Goal: Task Accomplishment & Management: Complete application form

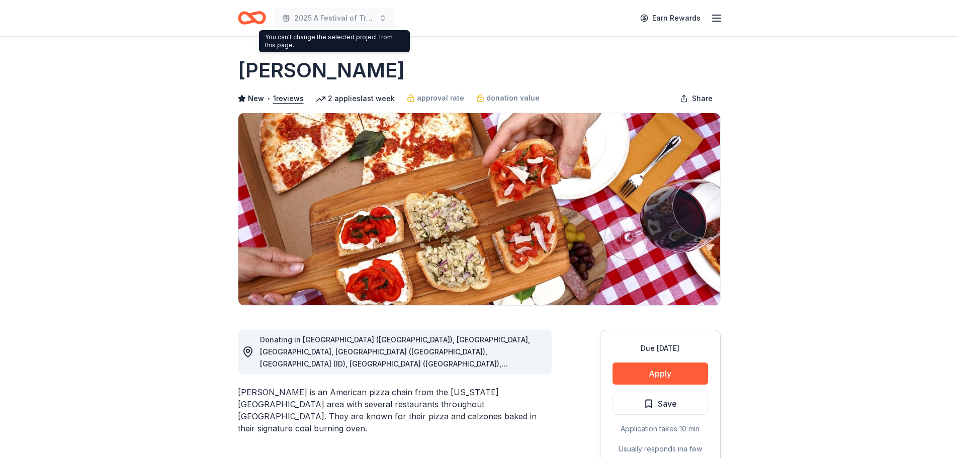
scroll to position [201, 0]
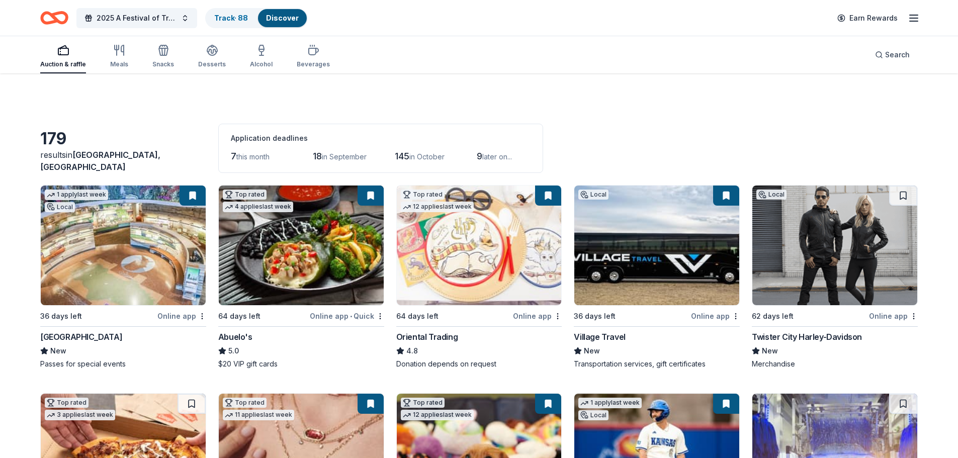
scroll to position [2112, 0]
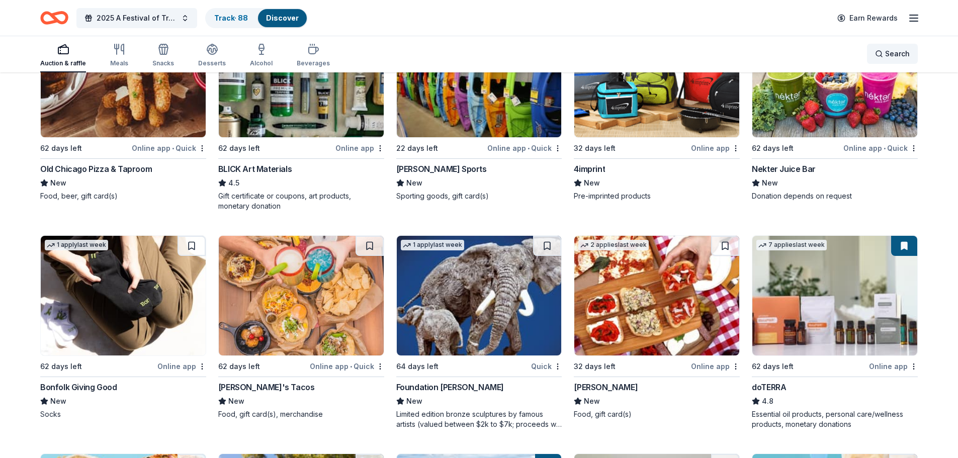
click at [880, 53] on div "Search" at bounding box center [892, 54] width 35 height 12
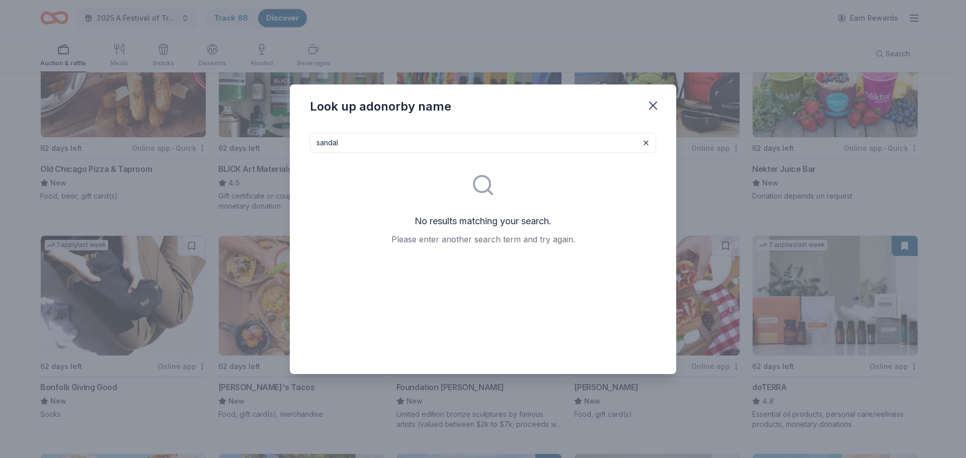
drag, startPoint x: 344, startPoint y: 147, endPoint x: 296, endPoint y: 152, distance: 48.1
click at [296, 152] on div "sandal No results matching your search. Please enter another search term and tr…" at bounding box center [483, 249] width 386 height 249
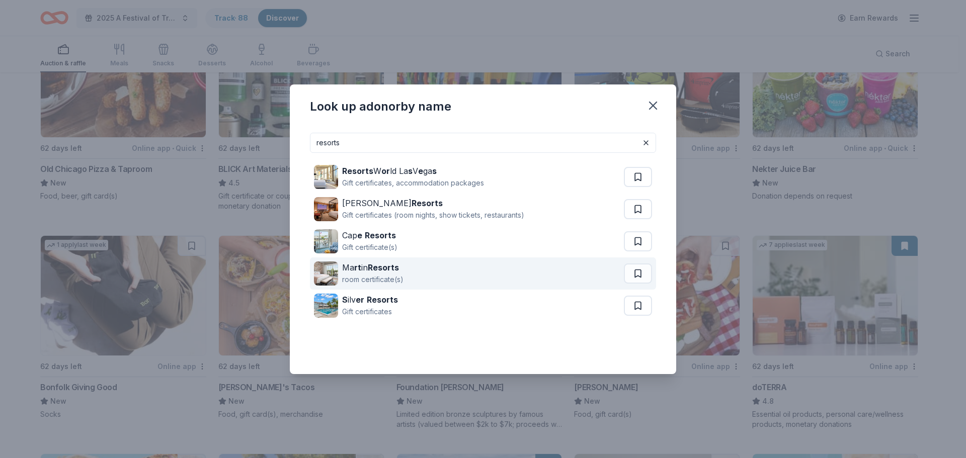
type input "resorts"
click at [380, 266] on strong "Resorts" at bounding box center [383, 268] width 31 height 10
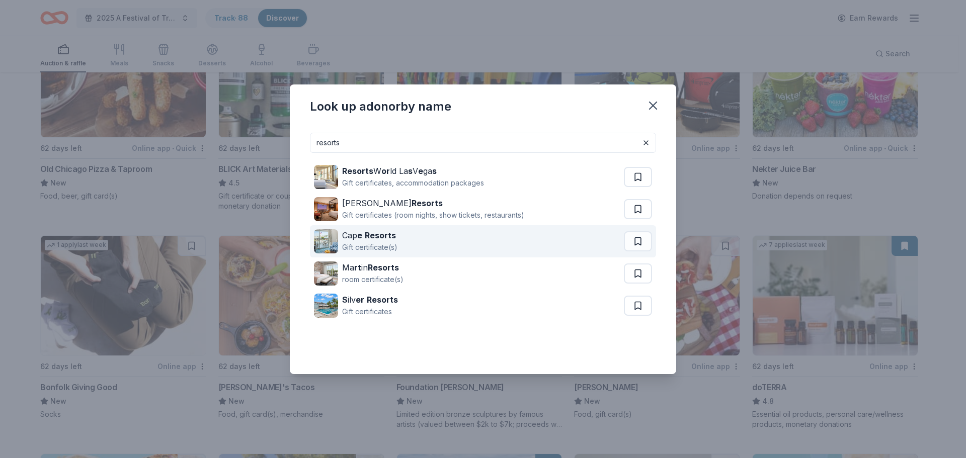
click at [358, 236] on strong "e" at bounding box center [359, 235] width 5 height 10
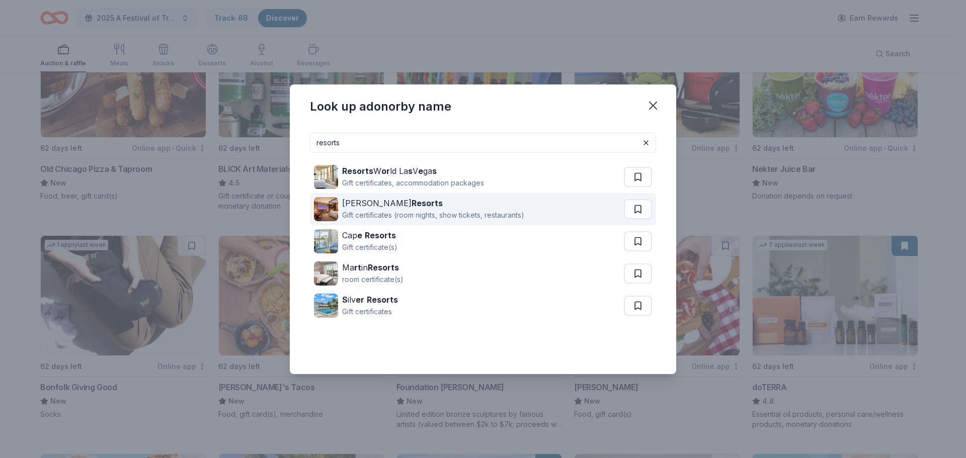
click at [354, 205] on div "Wynn Resorts" at bounding box center [433, 203] width 182 height 12
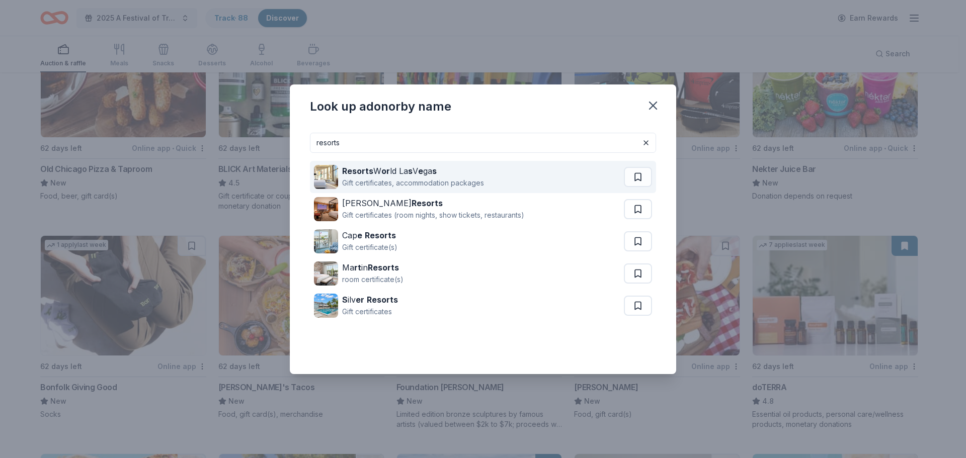
click at [363, 175] on strong "Resorts" at bounding box center [357, 171] width 31 height 10
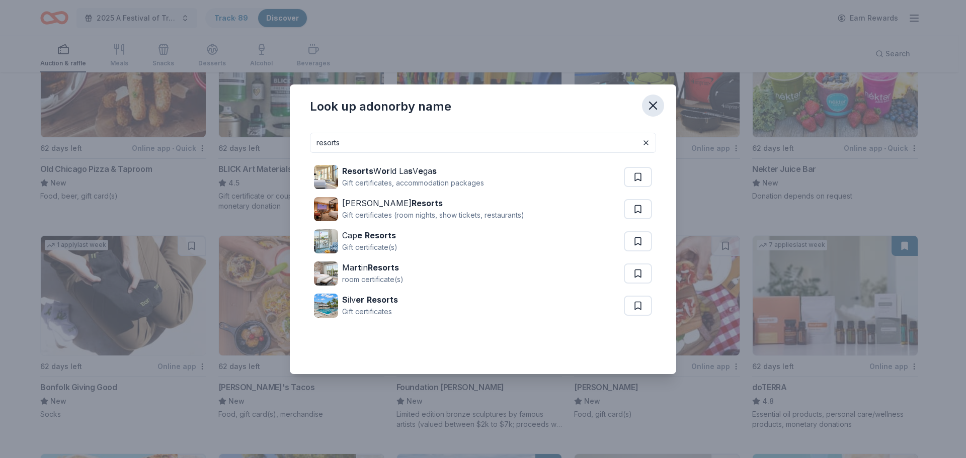
click at [654, 106] on icon "button" at bounding box center [652, 105] width 7 height 7
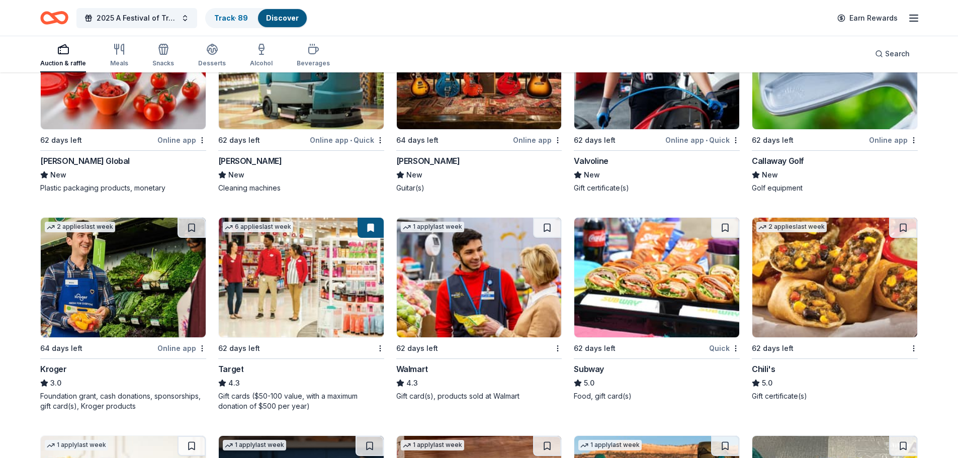
scroll to position [4279, 0]
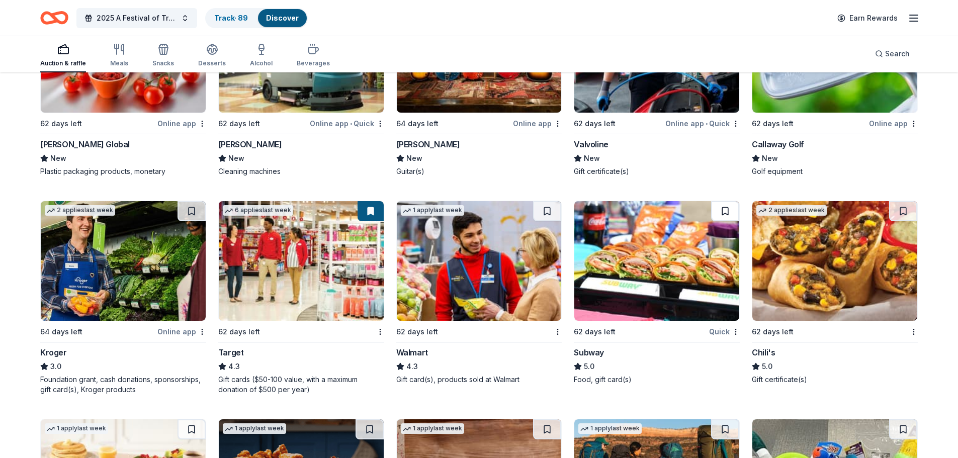
click at [722, 212] on button at bounding box center [725, 211] width 28 height 20
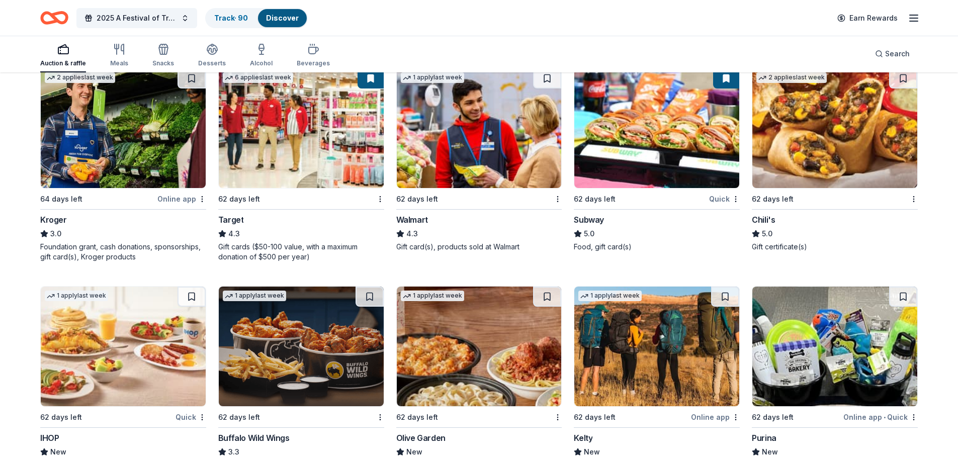
scroll to position [4430, 0]
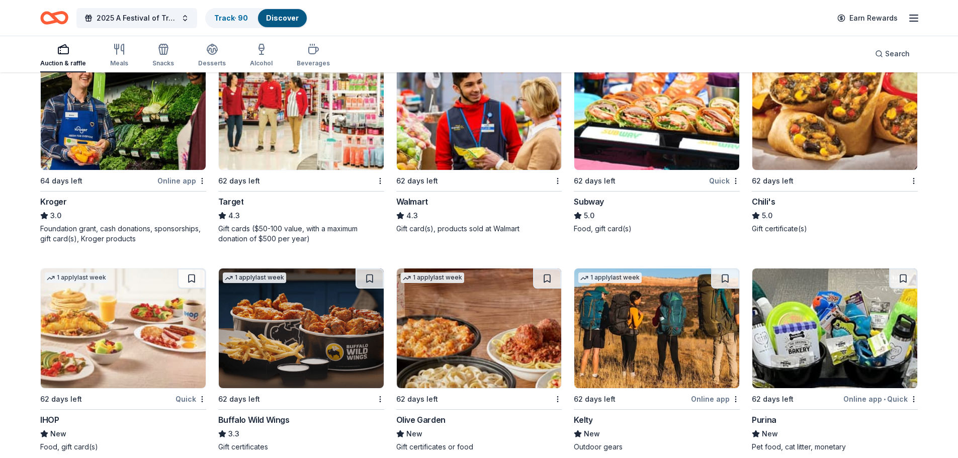
click at [689, 136] on img at bounding box center [656, 110] width 165 height 120
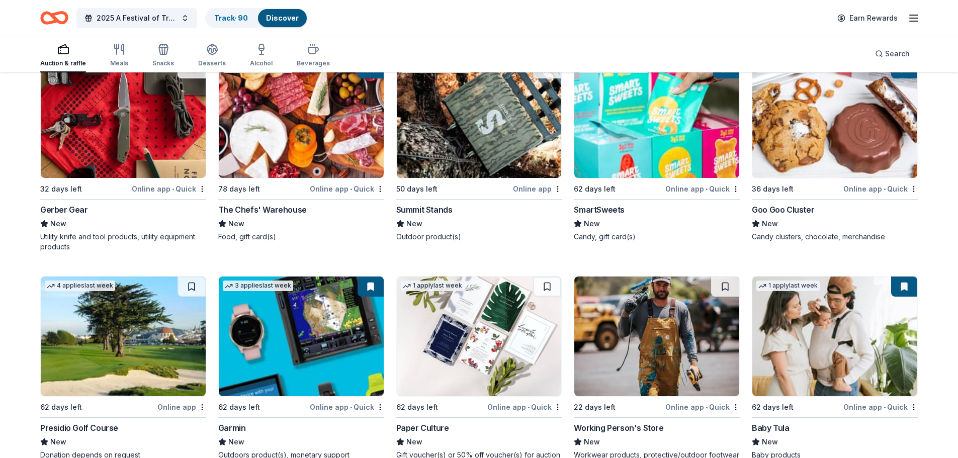
scroll to position [6189, 0]
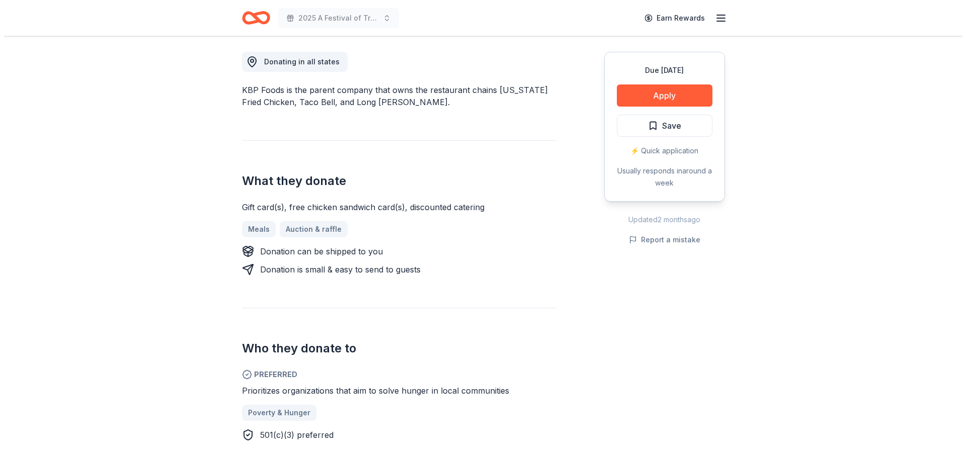
scroll to position [302, 0]
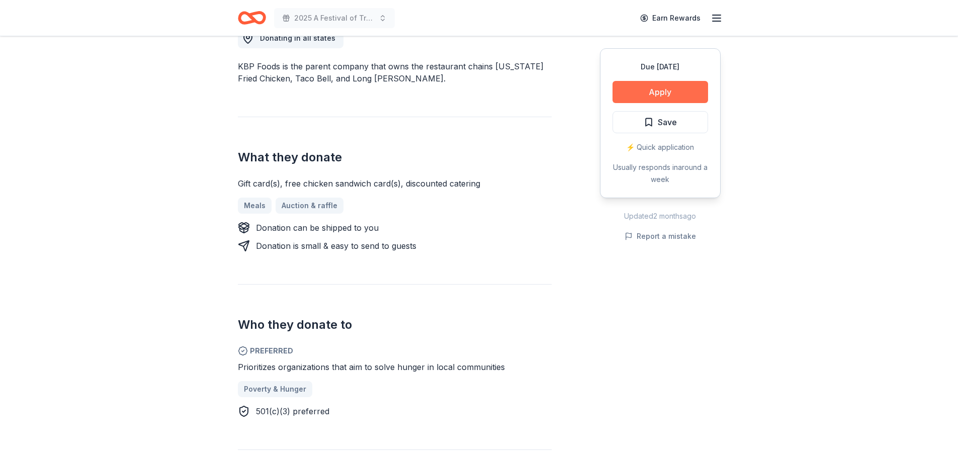
click at [661, 93] on button "Apply" at bounding box center [661, 92] width 96 height 22
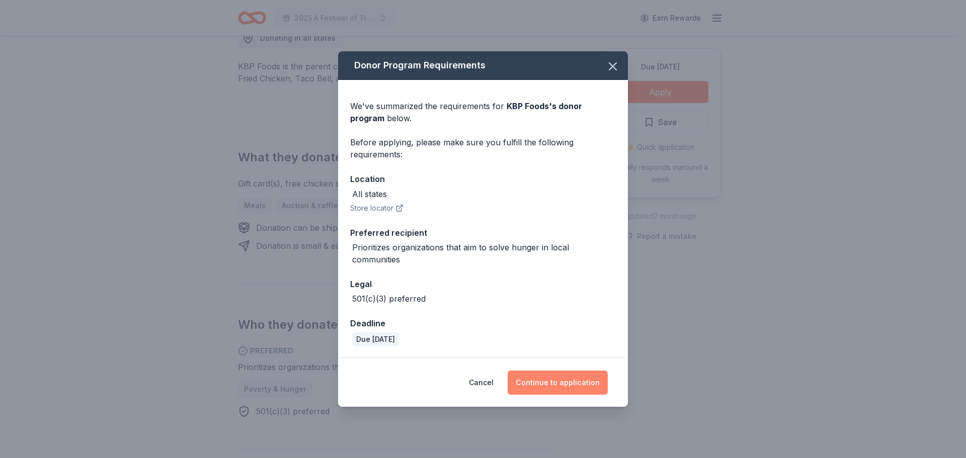
click at [552, 384] on button "Continue to application" at bounding box center [557, 383] width 100 height 24
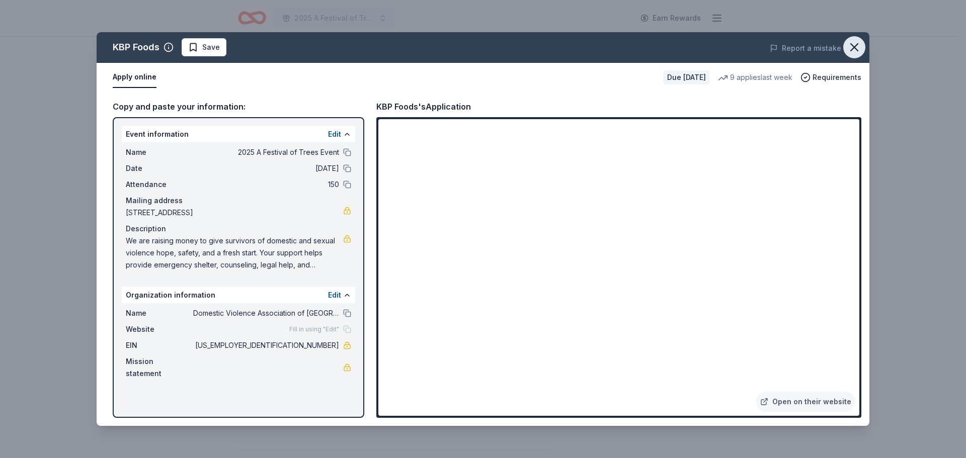
click at [854, 49] on icon "button" at bounding box center [854, 47] width 14 height 14
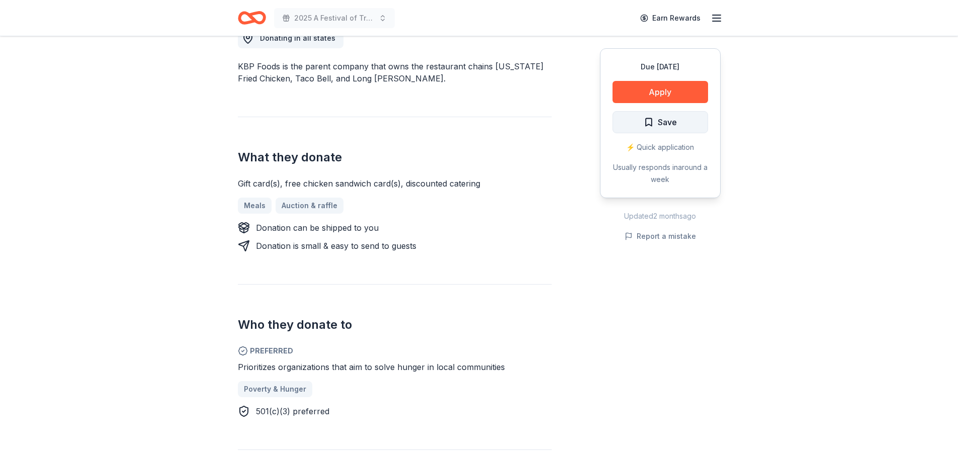
click at [655, 119] on span "Save" at bounding box center [660, 122] width 33 height 13
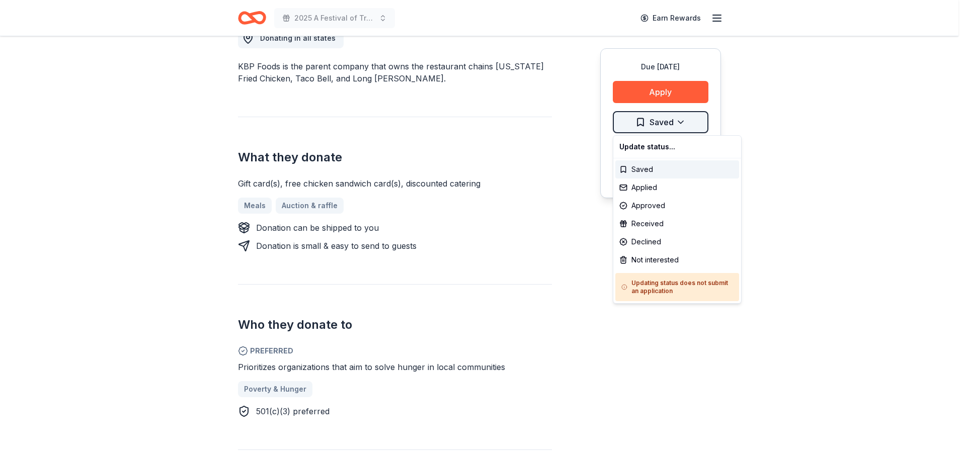
click at [653, 186] on div "Applied" at bounding box center [677, 188] width 124 height 18
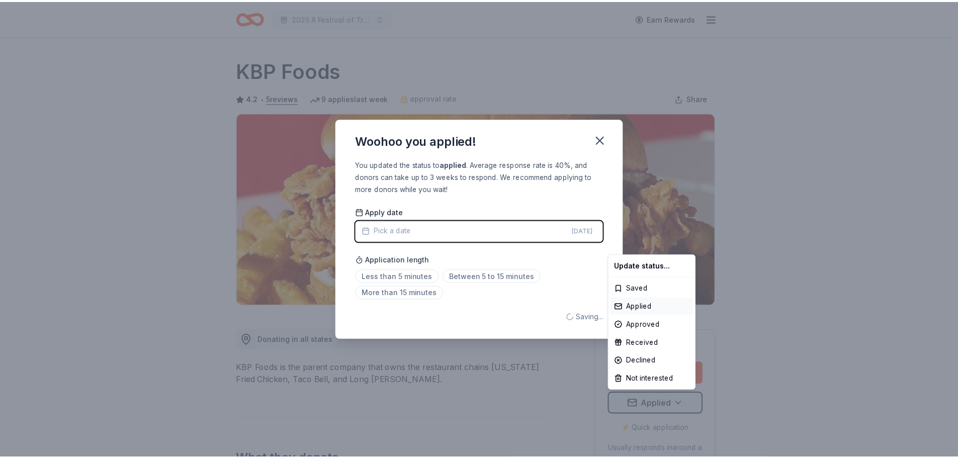
scroll to position [0, 0]
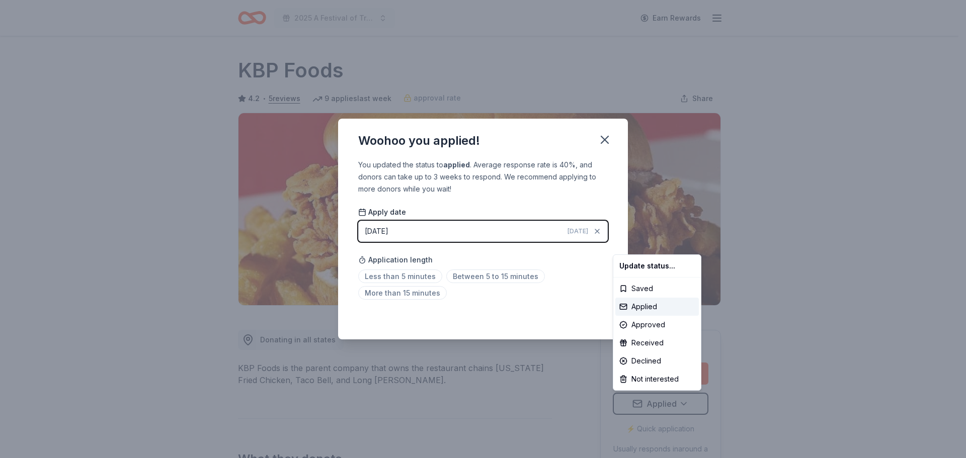
click at [602, 136] on html "2025 A Festival of Trees Event Earn Rewards Due in 50 days Share KBP Foods 4.2 …" at bounding box center [483, 229] width 966 height 458
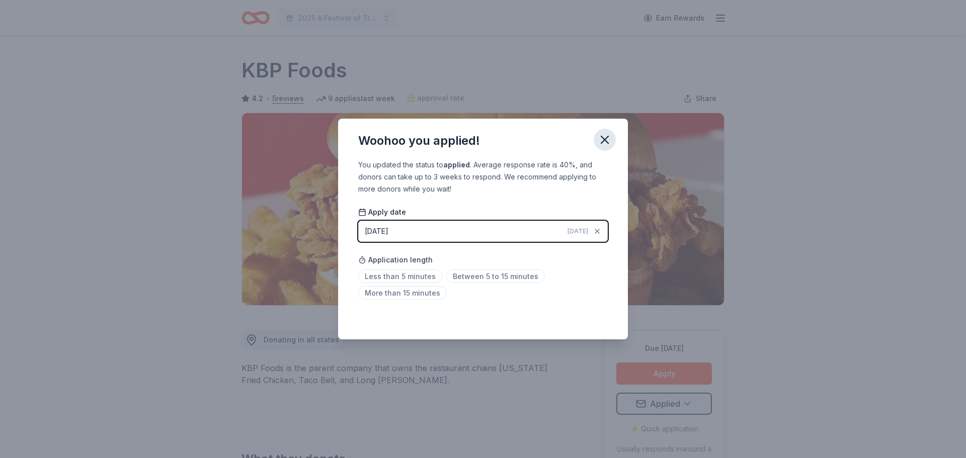
click at [603, 139] on icon "button" at bounding box center [604, 140] width 14 height 14
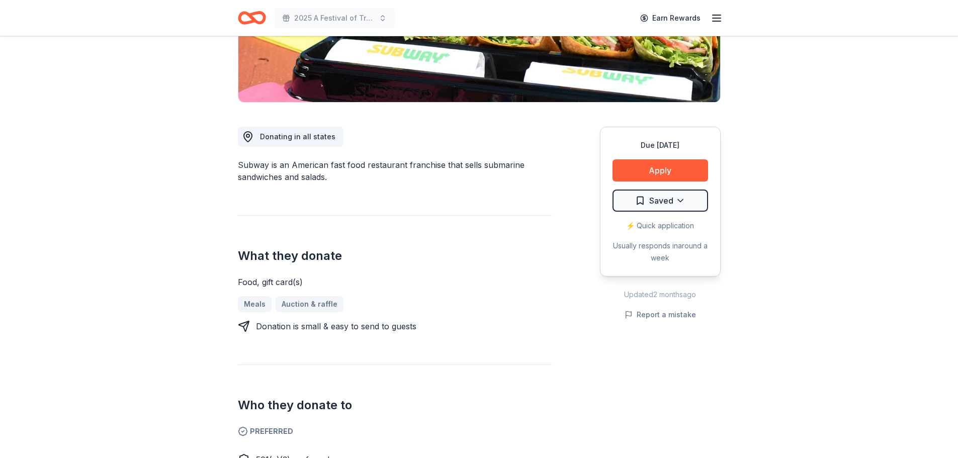
scroll to position [201, 0]
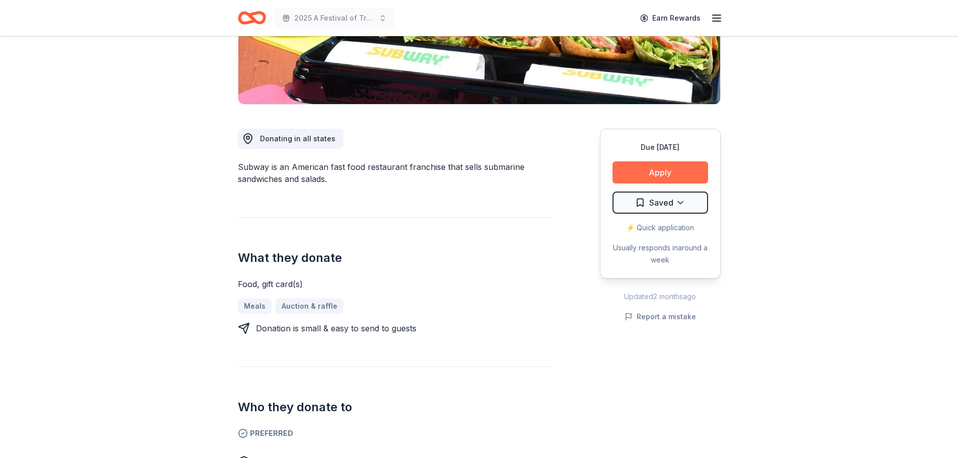
click at [658, 171] on button "Apply" at bounding box center [661, 172] width 96 height 22
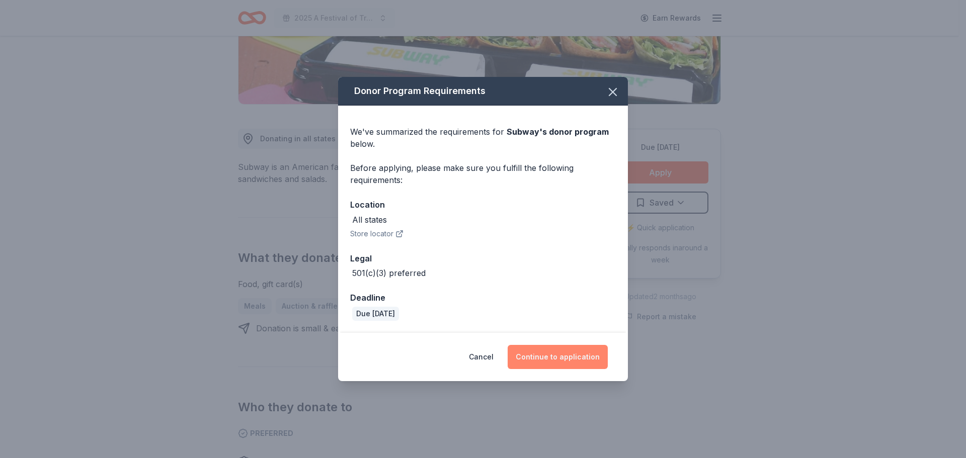
click at [551, 355] on button "Continue to application" at bounding box center [557, 357] width 100 height 24
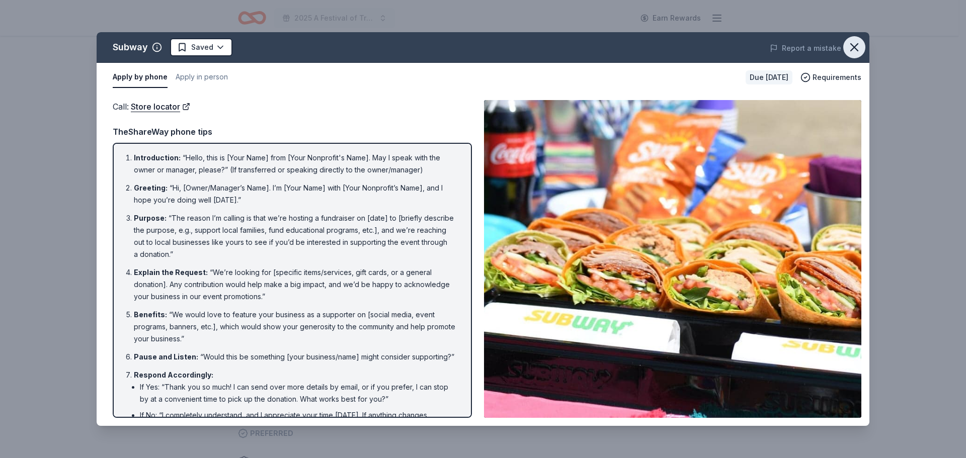
click at [852, 48] on icon "button" at bounding box center [853, 47] width 7 height 7
